Goal: Task Accomplishment & Management: Use online tool/utility

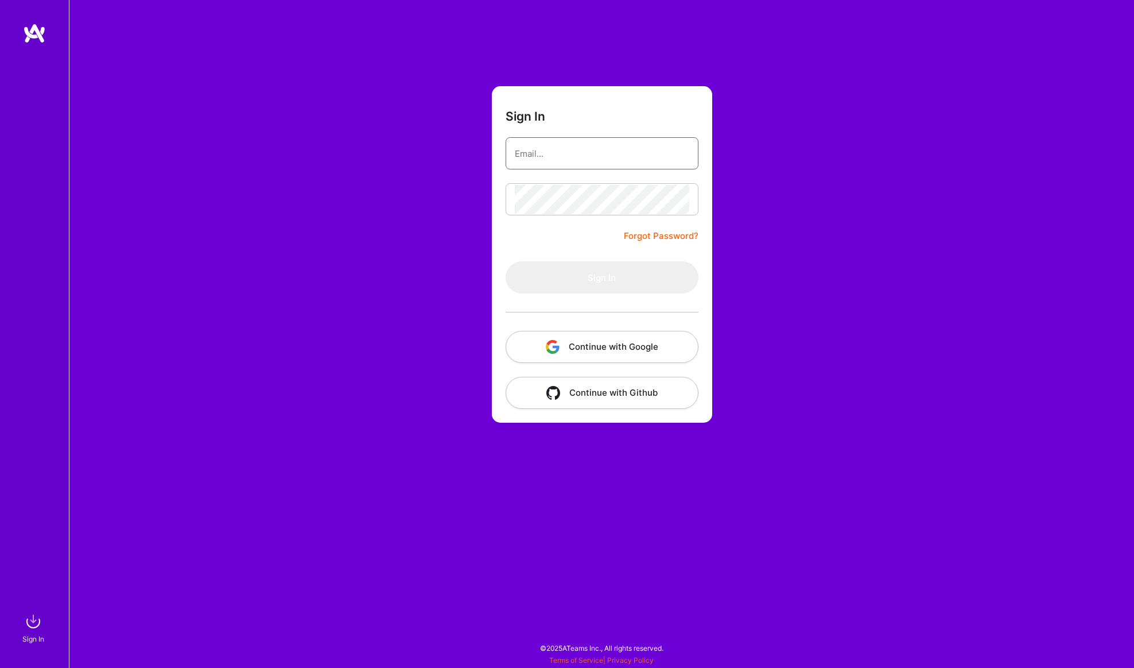
type input "[EMAIL_ADDRESS][DOMAIN_NAME]"
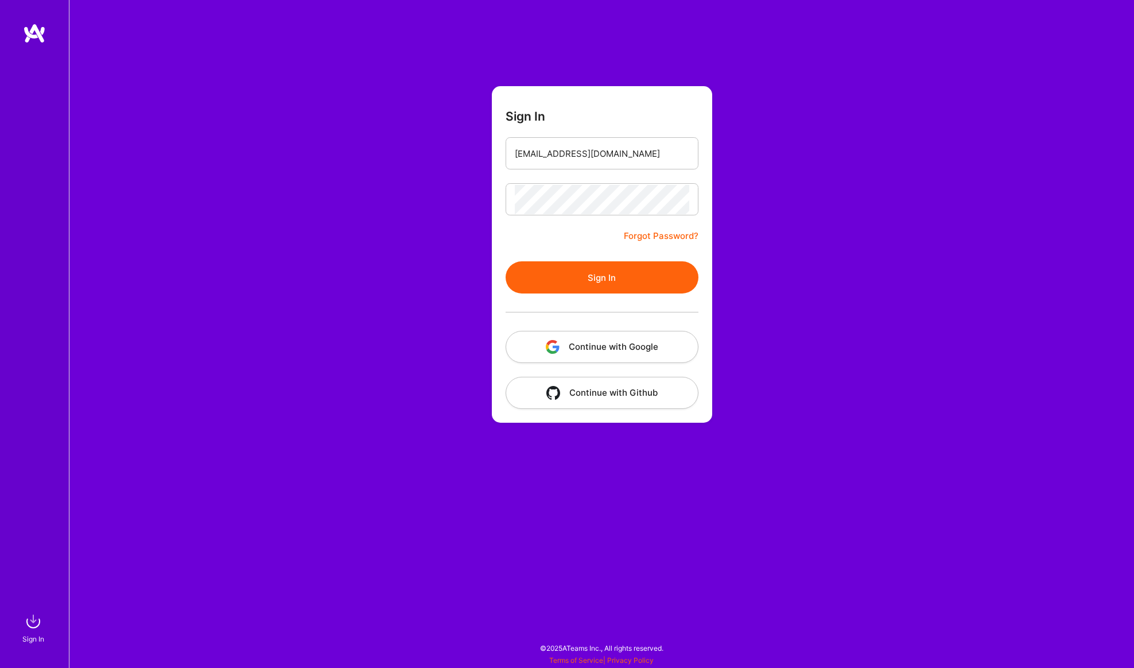
click at [559, 267] on button "Sign In" at bounding box center [602, 277] width 193 height 32
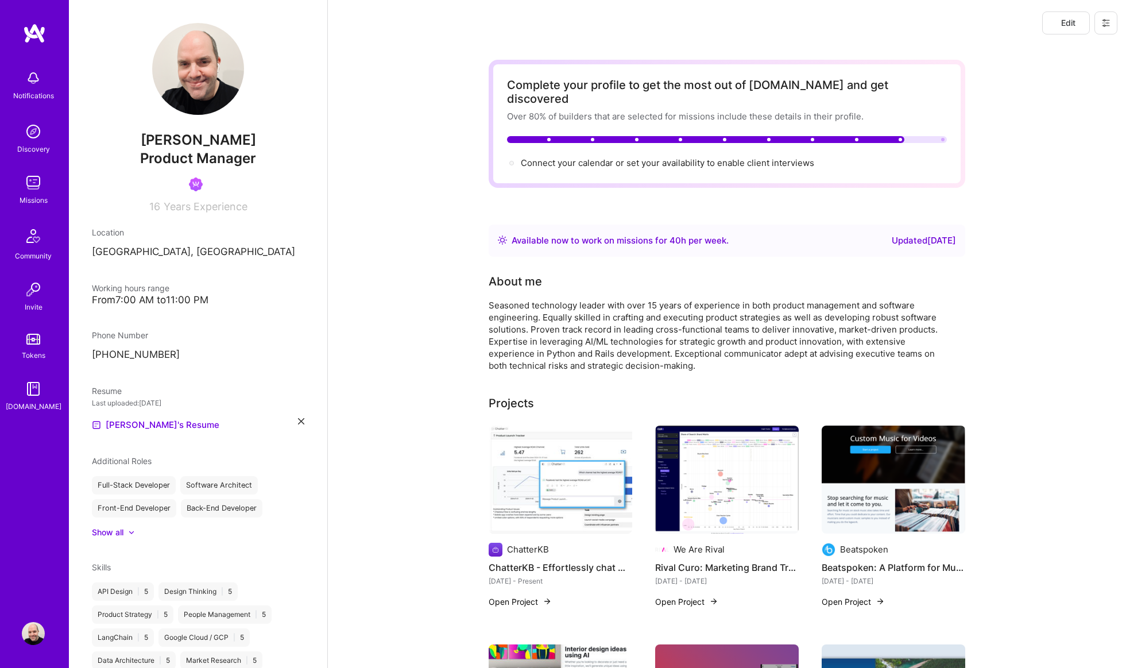
click at [48, 194] on link "Missions" at bounding box center [33, 188] width 71 height 35
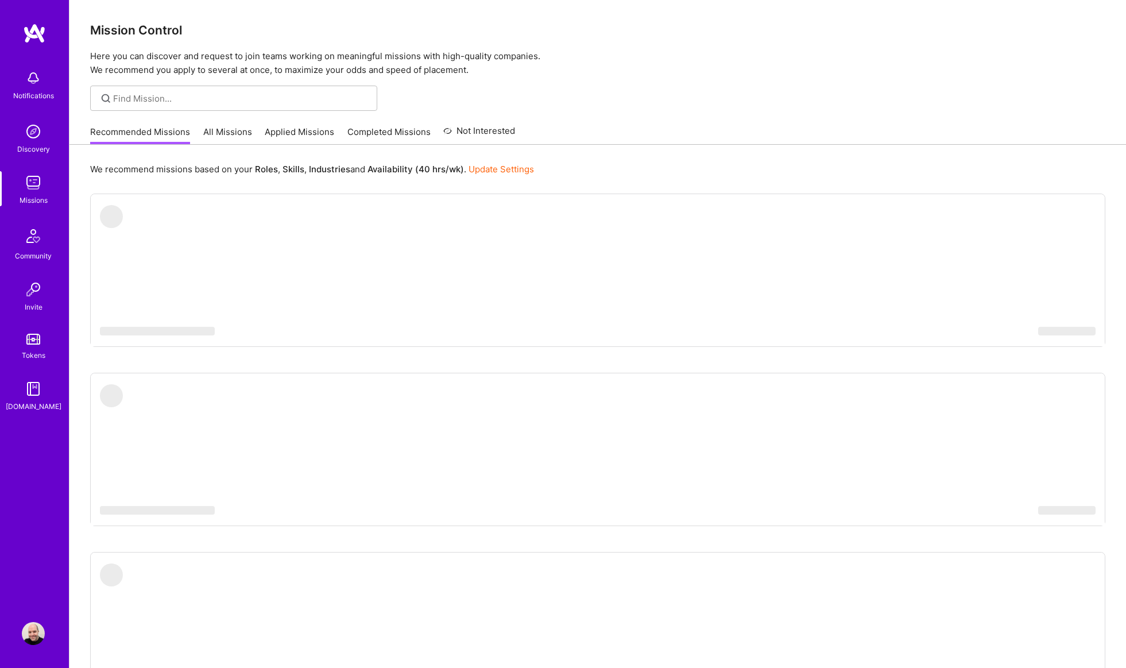
click at [32, 189] on img at bounding box center [33, 182] width 23 height 23
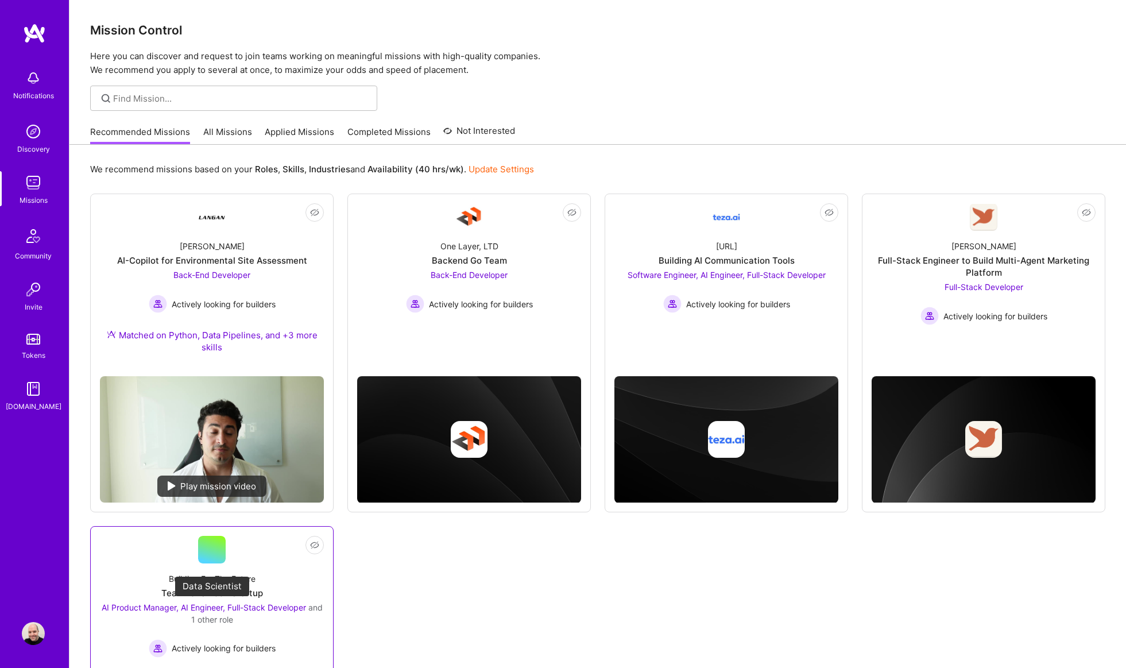
click at [181, 603] on span "AI Product Manager, AI Engineer, Full-Stack Developer" at bounding box center [204, 607] width 204 height 10
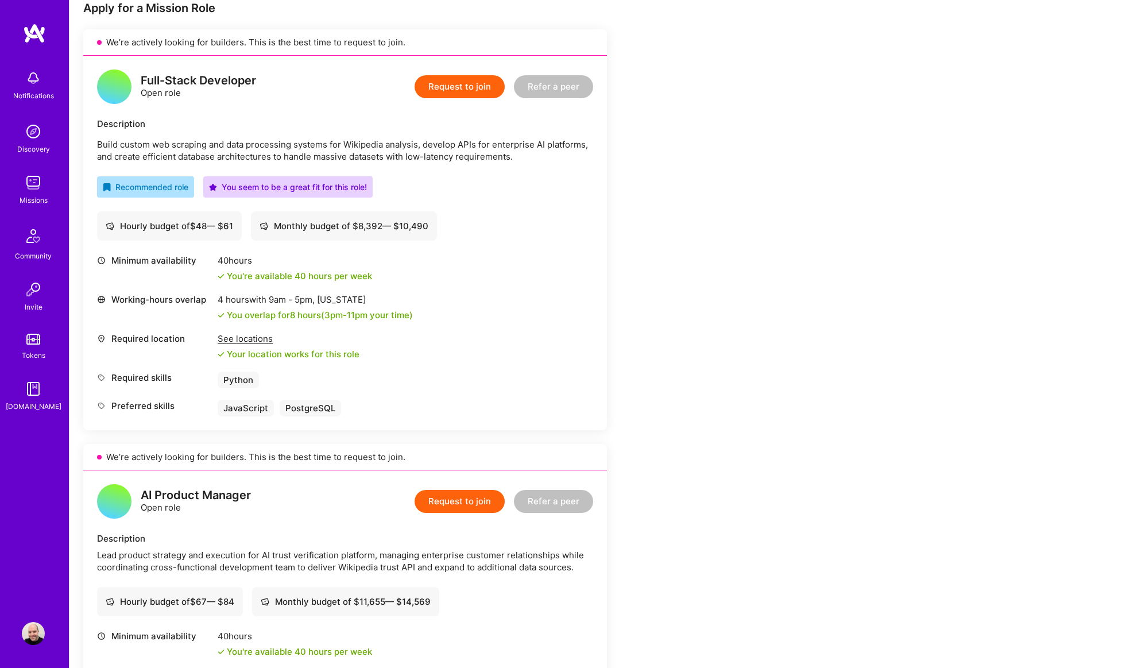
scroll to position [490, 0]
